Goal: Task Accomplishment & Management: Use online tool/utility

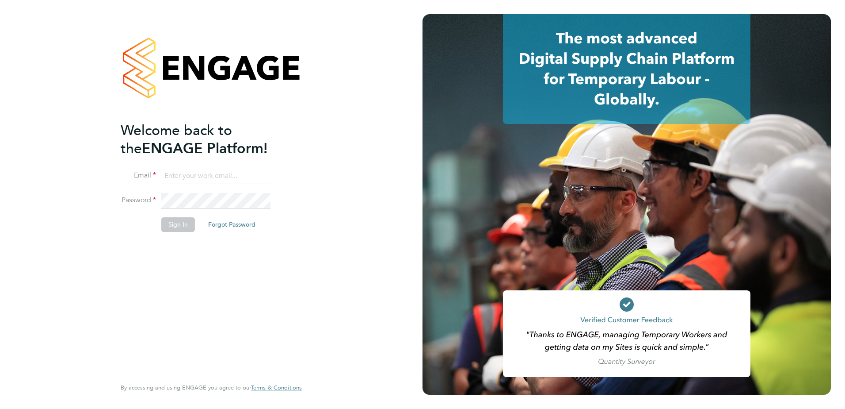
type input "kevin.shannon@vistry.co.uk"
click at [180, 221] on button "Sign In" at bounding box center [178, 224] width 34 height 14
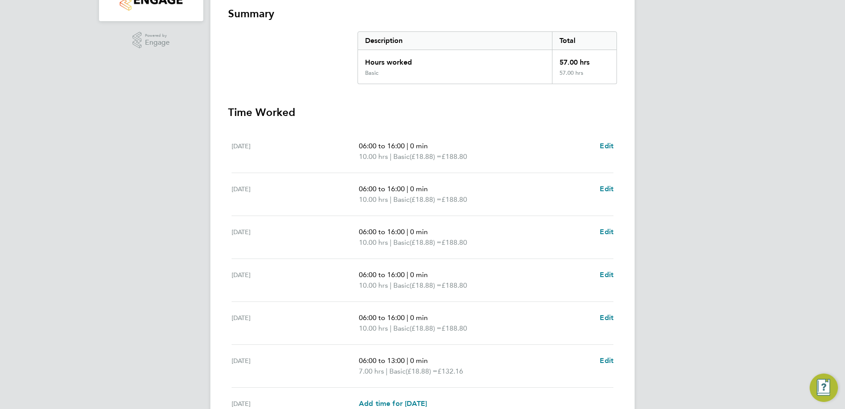
scroll to position [248, 0]
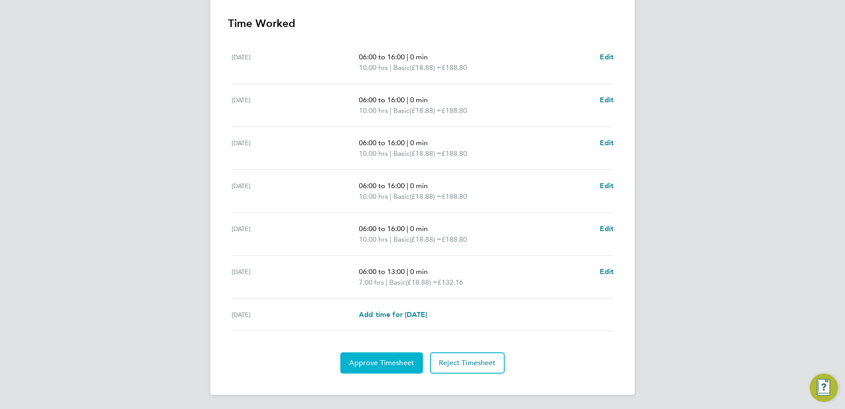
click at [395, 365] on span "Approve Timesheet" at bounding box center [381, 362] width 65 height 9
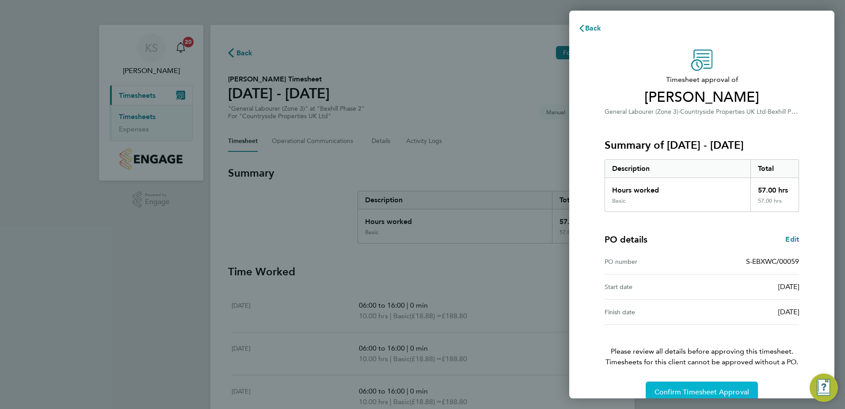
click at [682, 397] on button "Confirm Timesheet Approval" at bounding box center [702, 391] width 112 height 21
